Goal: Book appointment/travel/reservation

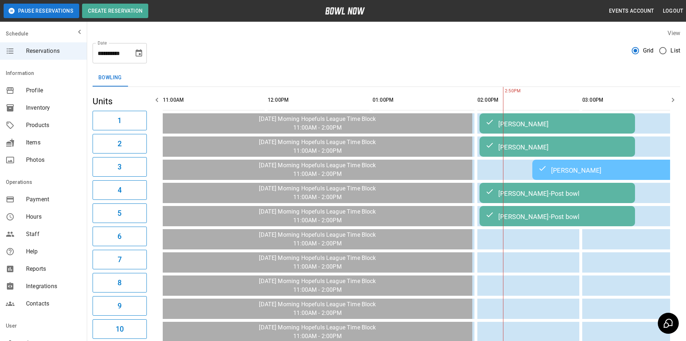
scroll to position [0, 315]
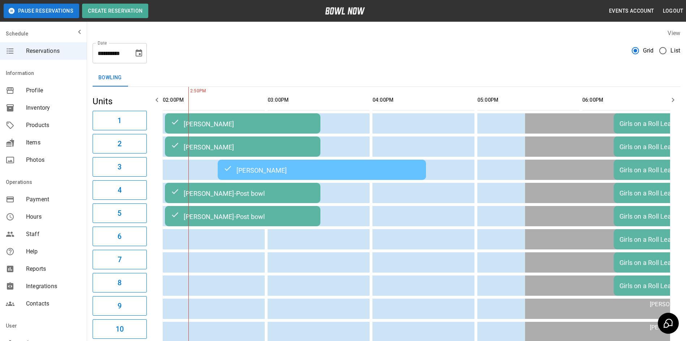
click at [140, 52] on icon "Choose date, selected date is Oct 6, 2025" at bounding box center [139, 52] width 7 height 7
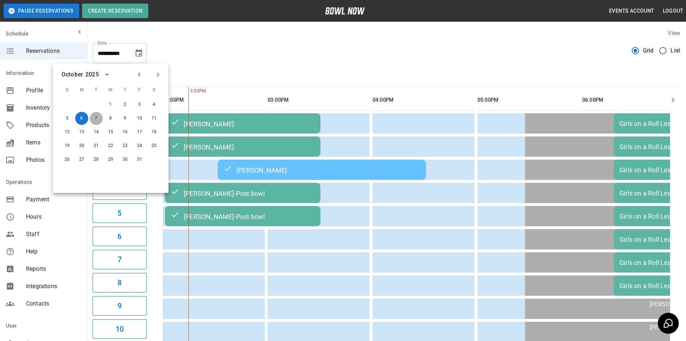
click at [98, 117] on button "7" at bounding box center [96, 118] width 13 height 13
type input "**********"
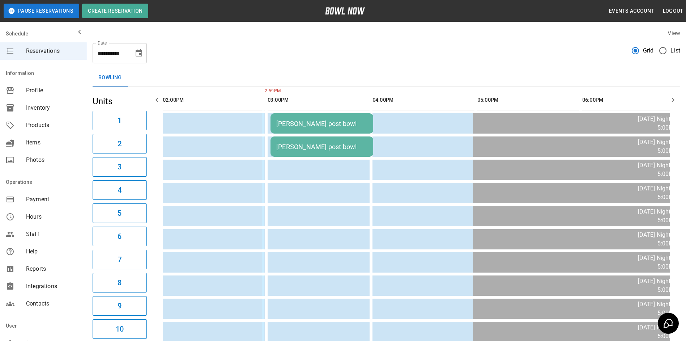
click at [155, 99] on icon "button" at bounding box center [157, 100] width 9 height 9
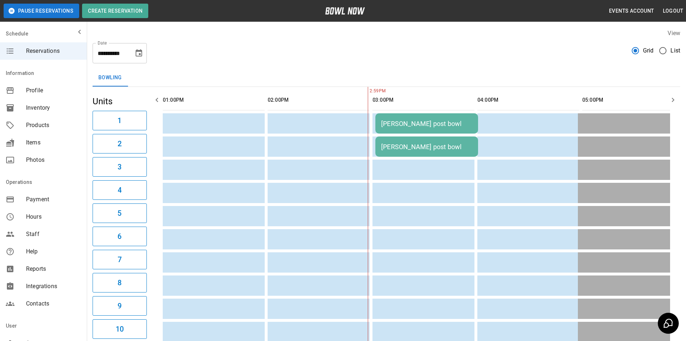
click at [155, 99] on icon "button" at bounding box center [157, 100] width 9 height 9
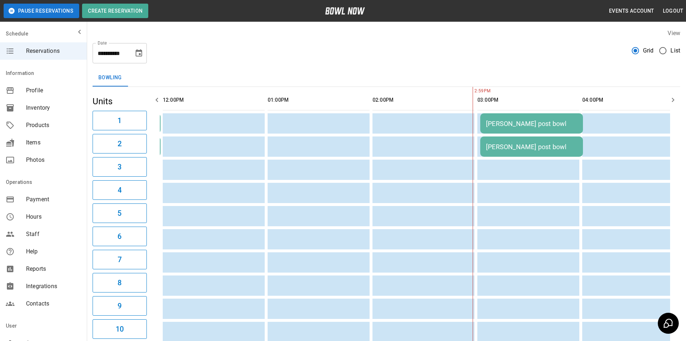
click at [155, 99] on icon "button" at bounding box center [157, 100] width 9 height 9
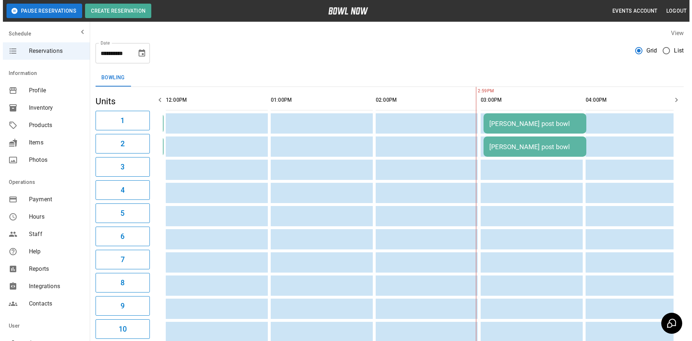
scroll to position [0, 0]
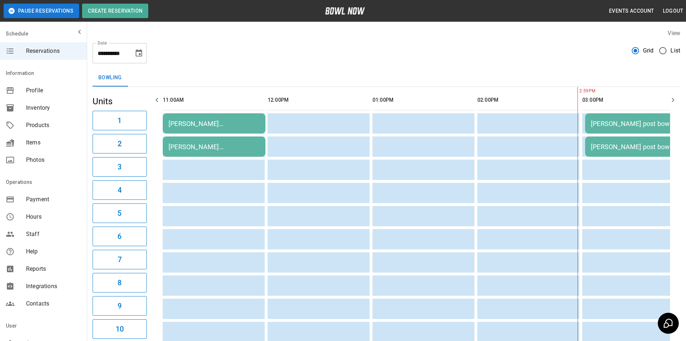
click at [155, 99] on icon "button" at bounding box center [157, 100] width 9 height 9
click at [132, 9] on button "Create Reservation" at bounding box center [115, 11] width 66 height 14
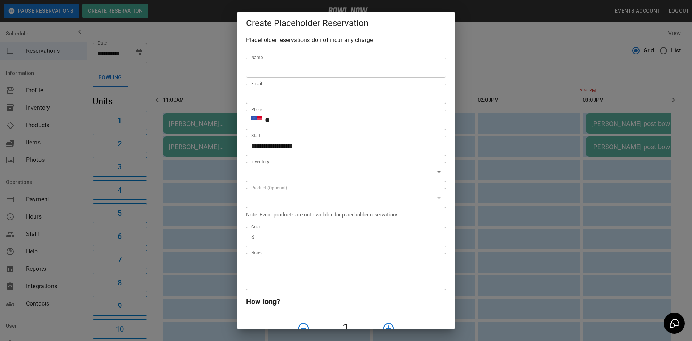
type input "**********"
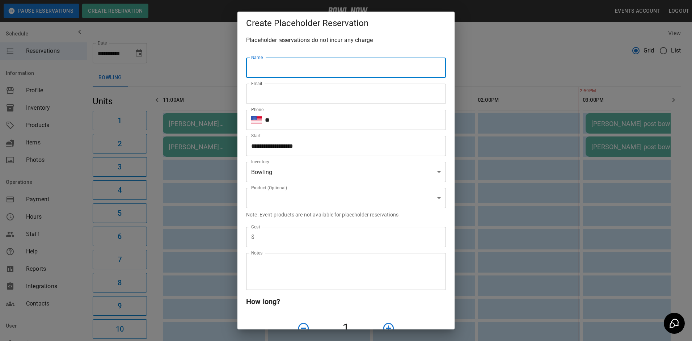
click at [275, 70] on input "Name" at bounding box center [346, 68] width 200 height 20
type input "**********"
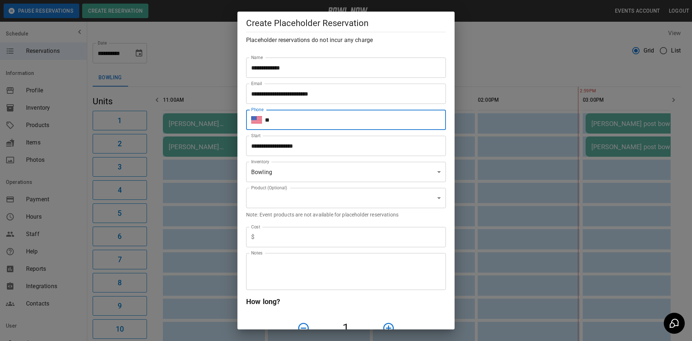
click at [284, 120] on input "**" at bounding box center [355, 120] width 181 height 20
type input "**********"
click at [316, 148] on input "**********" at bounding box center [343, 146] width 195 height 20
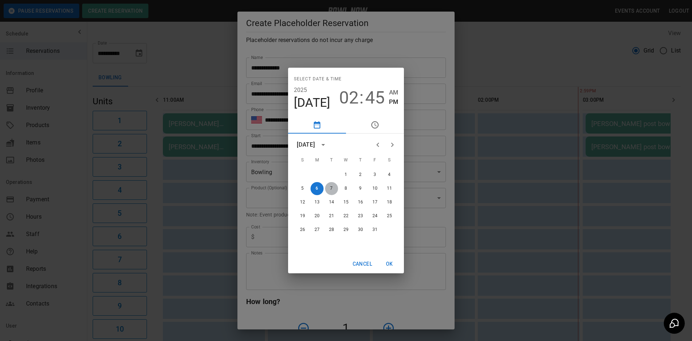
click at [331, 189] on button "7" at bounding box center [331, 188] width 13 height 13
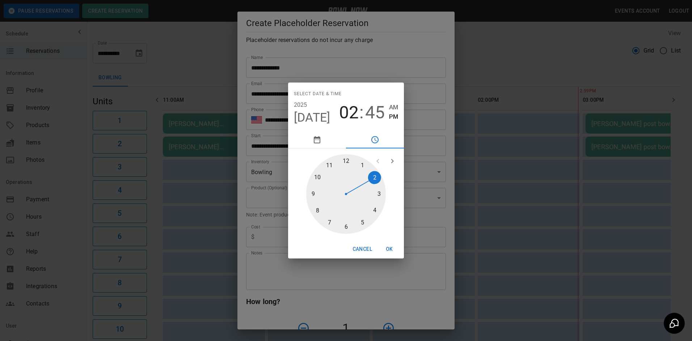
click at [330, 165] on div at bounding box center [346, 194] width 80 height 80
click at [394, 108] on span "AM" at bounding box center [393, 107] width 9 height 10
click at [346, 160] on div at bounding box center [346, 194] width 80 height 80
type input "**********"
click at [390, 248] on button "OK" at bounding box center [389, 248] width 23 height 13
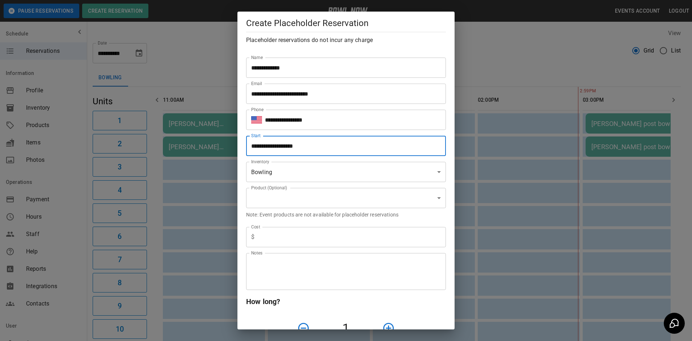
click at [266, 196] on body "**********" at bounding box center [346, 334] width 692 height 668
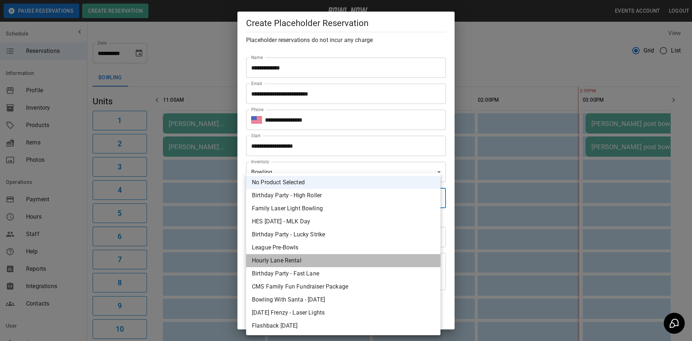
click at [274, 259] on li "Hourly Lane Rental" at bounding box center [343, 260] width 194 height 13
type input "**********"
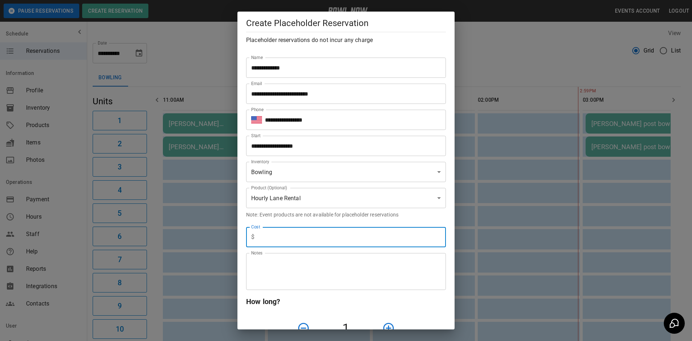
click at [263, 240] on input "text" at bounding box center [351, 237] width 189 height 20
type input "*"
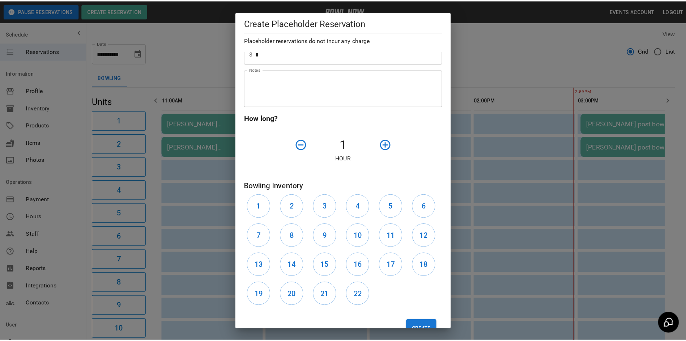
scroll to position [188, 0]
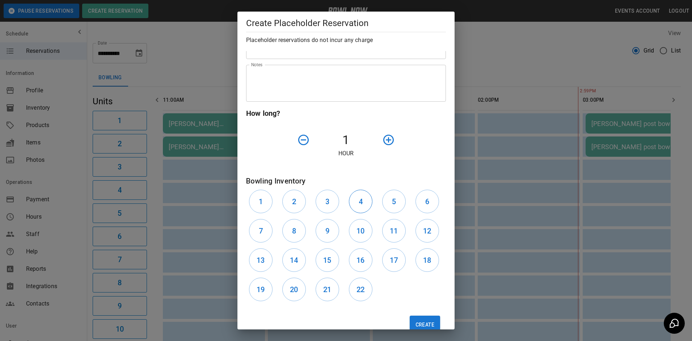
drag, startPoint x: 329, startPoint y: 196, endPoint x: 357, endPoint y: 200, distance: 27.9
click at [334, 197] on button "3" at bounding box center [328, 202] width 24 height 24
drag, startPoint x: 354, startPoint y: 199, endPoint x: 370, endPoint y: 200, distance: 16.3
click at [356, 200] on button "4" at bounding box center [361, 202] width 24 height 24
drag, startPoint x: 385, startPoint y: 200, endPoint x: 399, endPoint y: 200, distance: 14.8
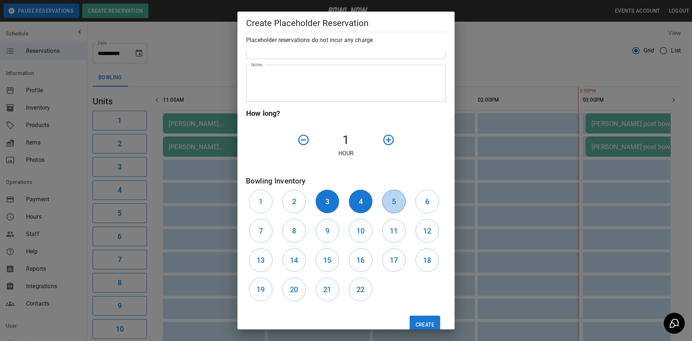
click at [388, 200] on button "5" at bounding box center [394, 202] width 24 height 24
click at [426, 200] on button "6" at bounding box center [427, 202] width 24 height 24
drag, startPoint x: 257, startPoint y: 228, endPoint x: 263, endPoint y: 227, distance: 6.2
click at [261, 227] on button "7" at bounding box center [261, 231] width 24 height 24
click at [384, 138] on icon "button" at bounding box center [388, 140] width 13 height 13
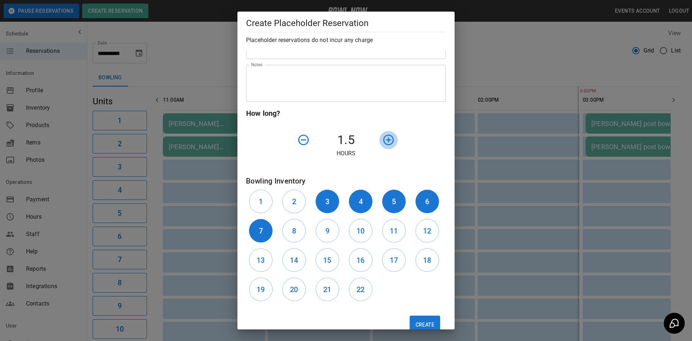
click at [382, 138] on icon "button" at bounding box center [388, 140] width 13 height 13
click at [420, 320] on button "Create" at bounding box center [425, 325] width 30 height 18
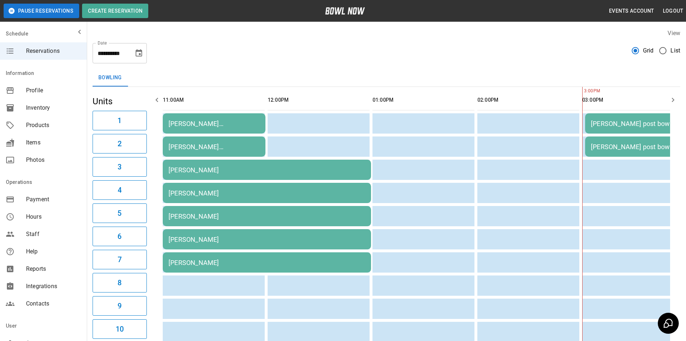
scroll to position [0, 420]
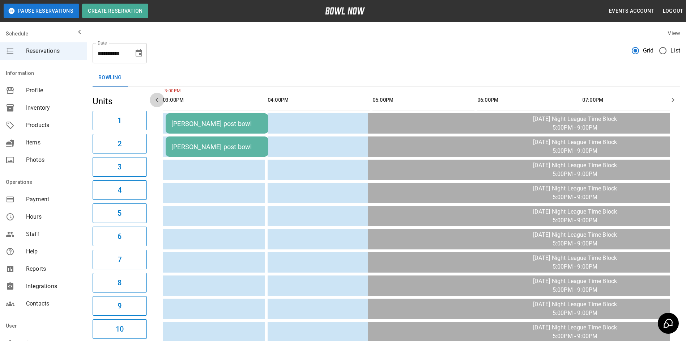
click at [156, 100] on icon "button" at bounding box center [157, 100] width 3 height 4
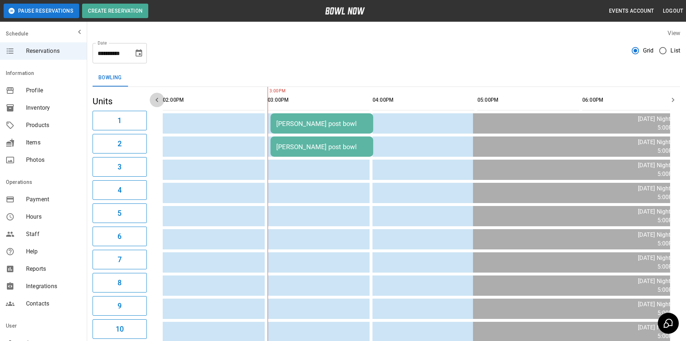
click at [157, 100] on icon "button" at bounding box center [157, 100] width 3 height 4
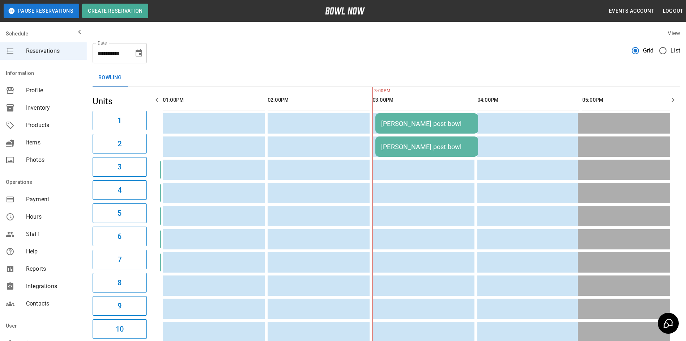
click at [157, 100] on icon "button" at bounding box center [157, 100] width 3 height 4
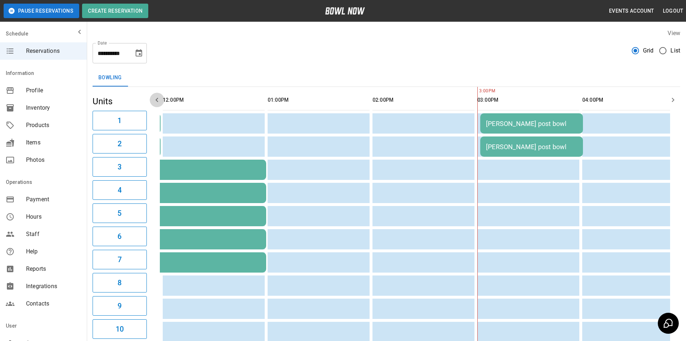
click at [157, 100] on icon "button" at bounding box center [157, 100] width 3 height 4
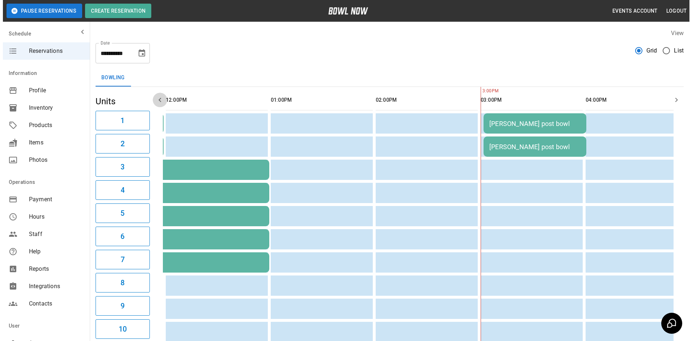
scroll to position [0, 0]
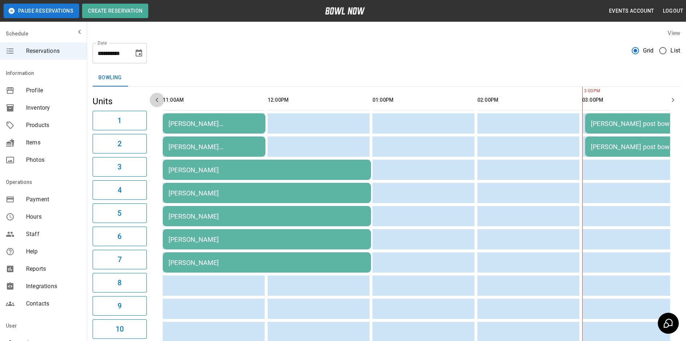
click at [157, 99] on icon "button" at bounding box center [157, 100] width 3 height 4
click at [233, 122] on div "[PERSON_NAME] [PERSON_NAME]" at bounding box center [214, 124] width 91 height 8
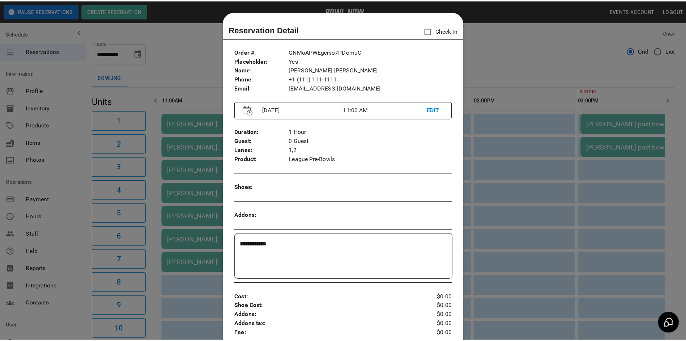
scroll to position [12, 0]
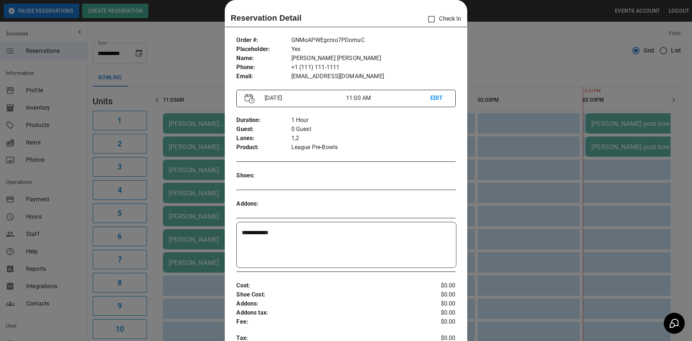
click at [538, 56] on div at bounding box center [346, 170] width 692 height 341
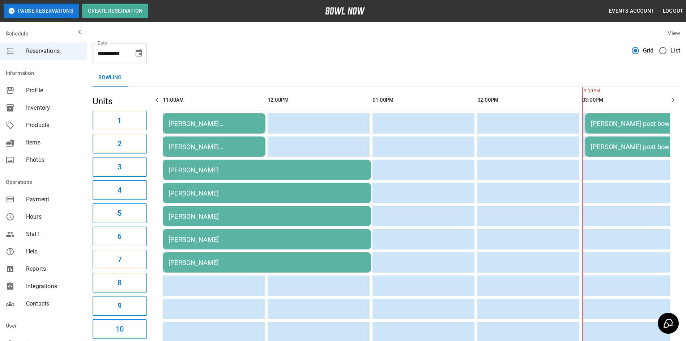
click at [139, 51] on icon "Choose date, selected date is Oct 7, 2025" at bounding box center [139, 52] width 7 height 7
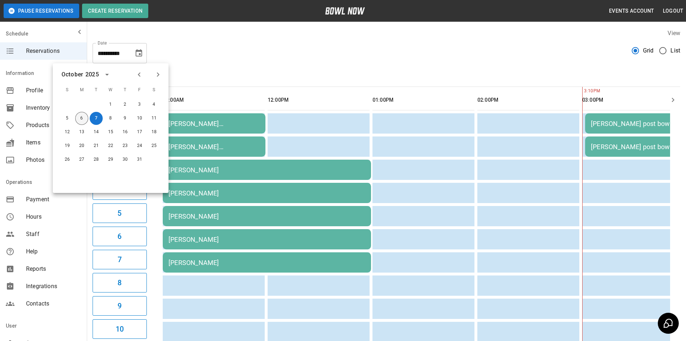
click at [80, 118] on button "6" at bounding box center [81, 118] width 13 height 13
type input "**********"
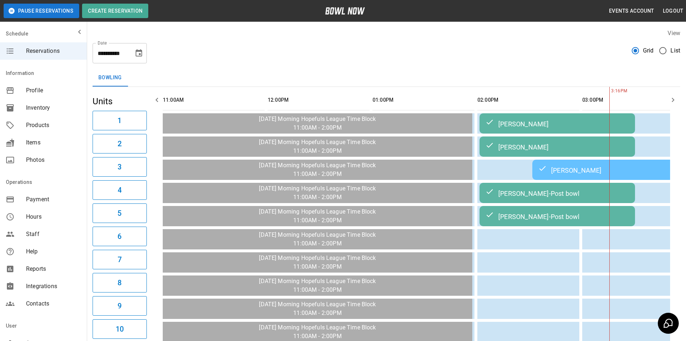
click at [672, 99] on icon "button" at bounding box center [673, 100] width 9 height 9
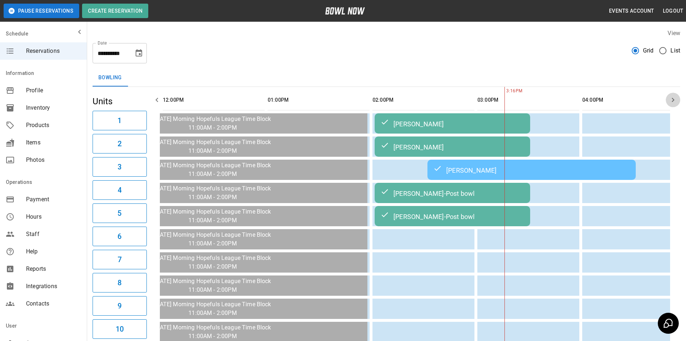
click at [672, 99] on icon "button" at bounding box center [673, 100] width 9 height 9
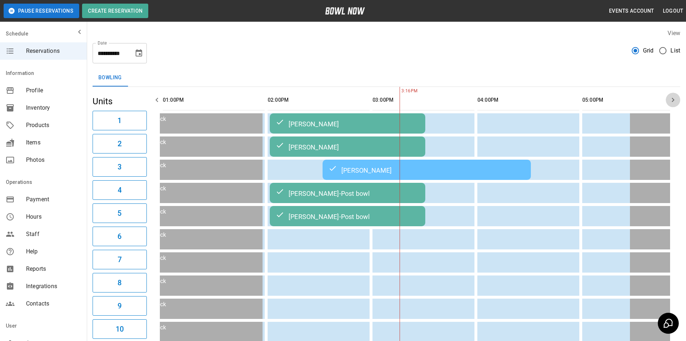
click at [672, 99] on icon "button" at bounding box center [673, 100] width 9 height 9
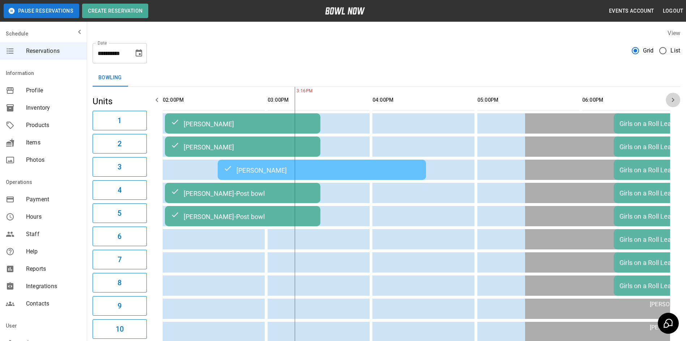
click at [672, 99] on icon "button" at bounding box center [673, 100] width 9 height 9
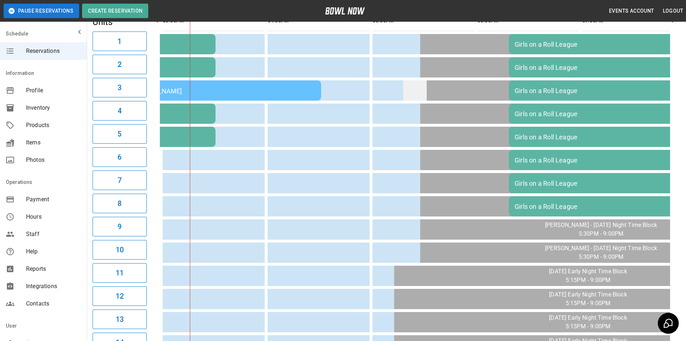
scroll to position [0, 0]
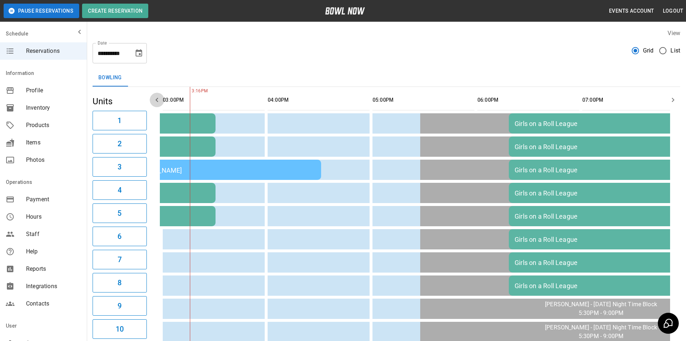
click at [156, 100] on icon "button" at bounding box center [157, 100] width 3 height 4
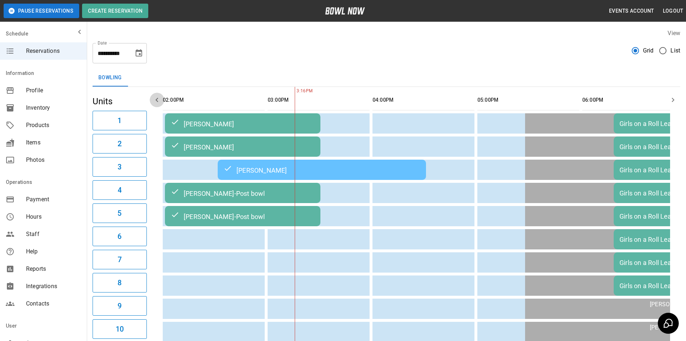
click at [156, 100] on icon "button" at bounding box center [157, 100] width 3 height 4
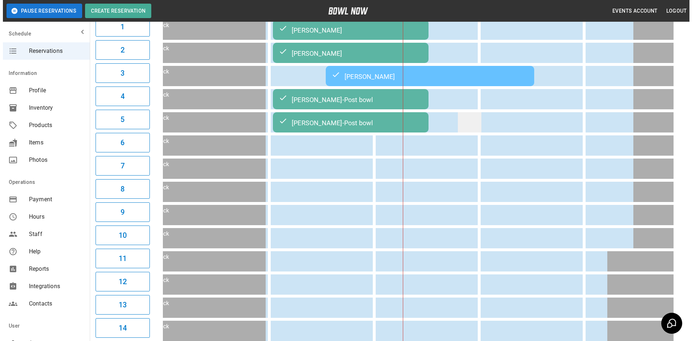
scroll to position [0, 0]
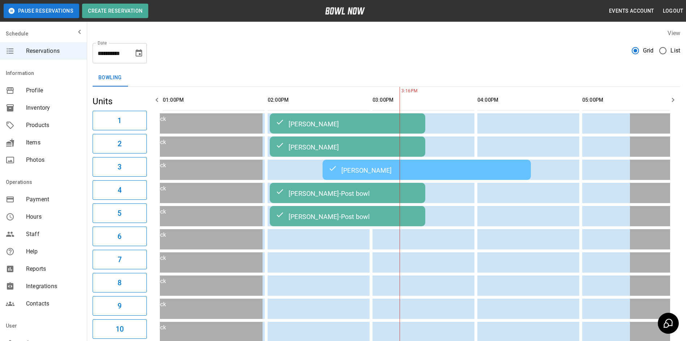
drag, startPoint x: 405, startPoint y: 198, endPoint x: 399, endPoint y: 196, distance: 5.9
click at [399, 196] on div "[PERSON_NAME]-Post bowl" at bounding box center [348, 193] width 144 height 9
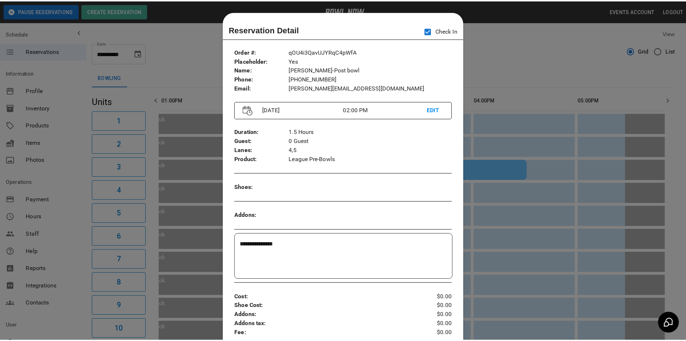
scroll to position [12, 0]
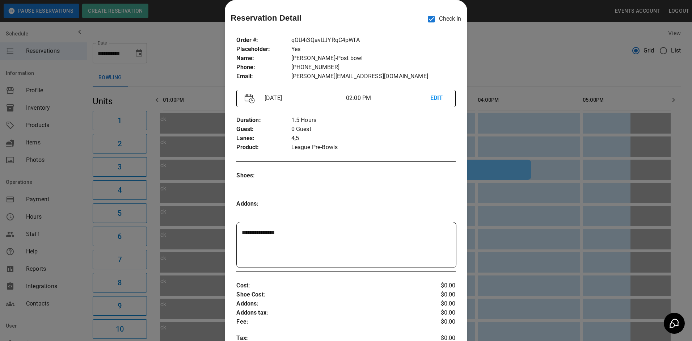
drag, startPoint x: 508, startPoint y: 254, endPoint x: 505, endPoint y: 248, distance: 7.3
click at [509, 255] on div at bounding box center [346, 170] width 692 height 341
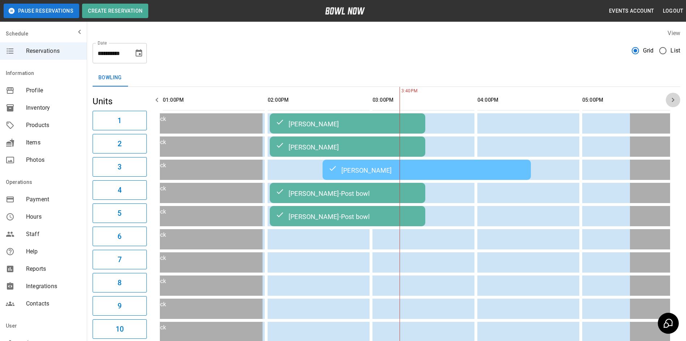
click at [671, 100] on icon "button" at bounding box center [673, 100] width 9 height 9
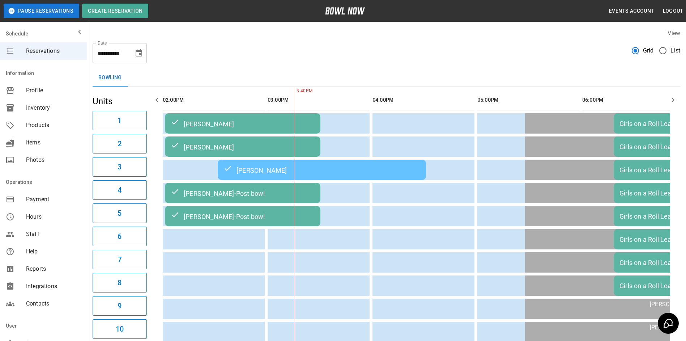
click at [671, 100] on icon "button" at bounding box center [673, 100] width 9 height 9
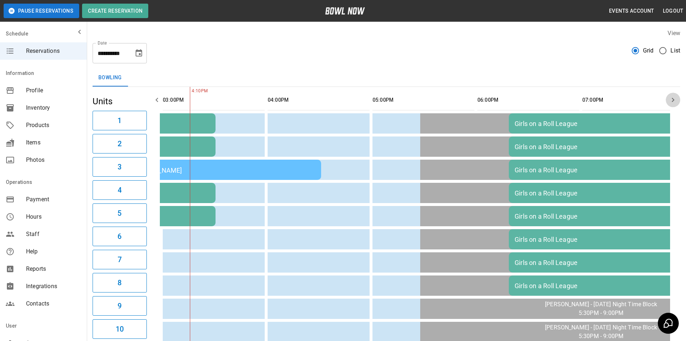
click at [673, 101] on icon "button" at bounding box center [673, 100] width 9 height 9
